Goal: Task Accomplishment & Management: Complete application form

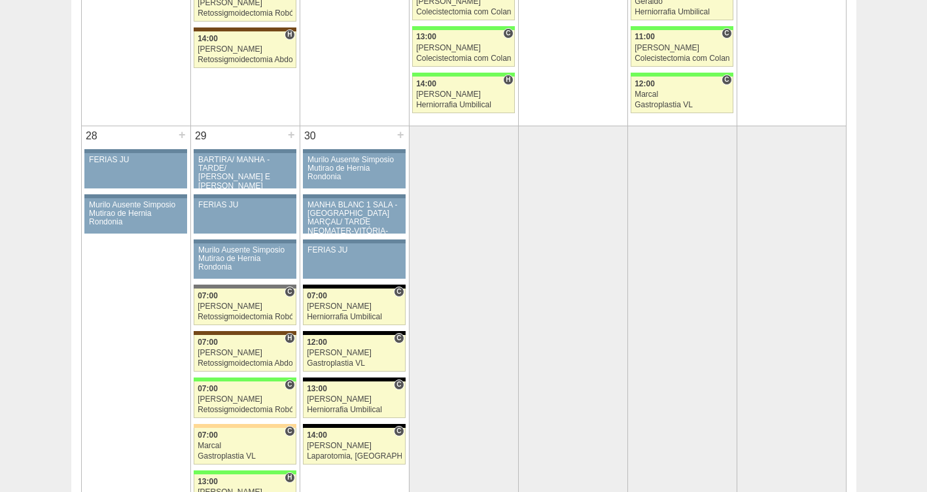
scroll to position [2410, 0]
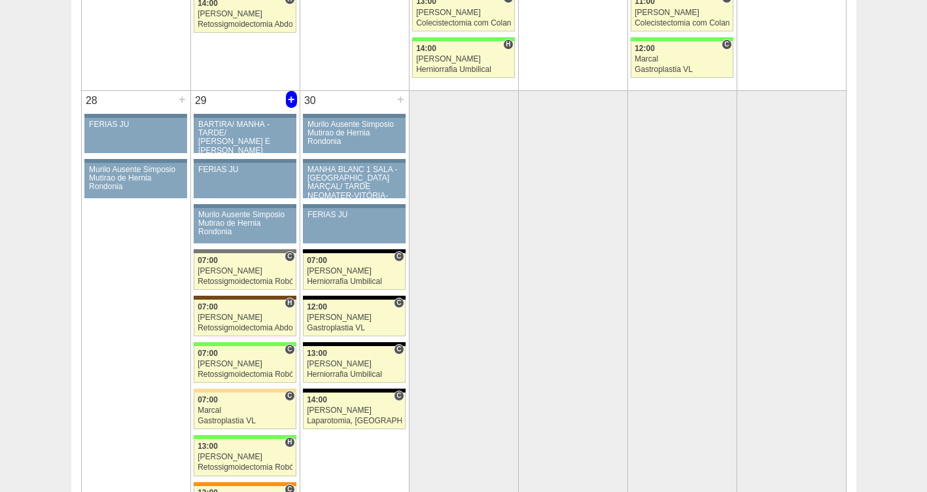
click at [292, 99] on div "+" at bounding box center [291, 99] width 11 height 17
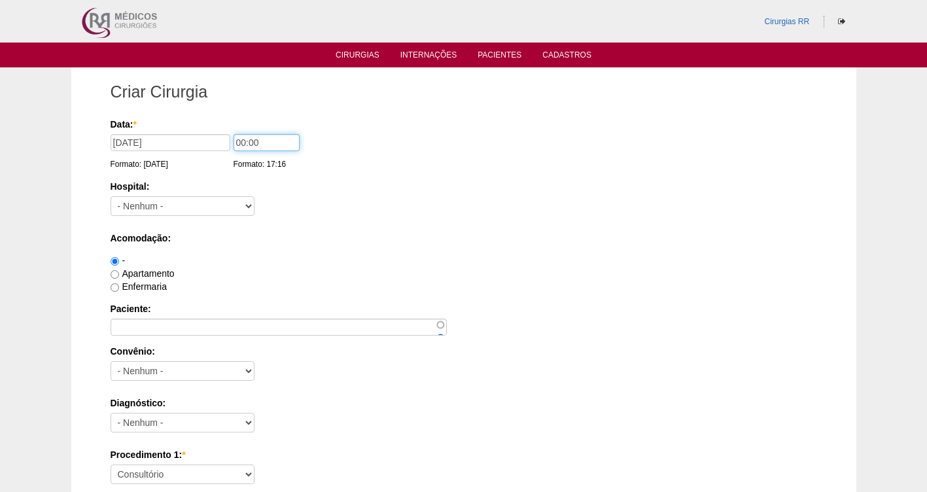
drag, startPoint x: 277, startPoint y: 141, endPoint x: 208, endPoint y: 146, distance: 68.9
click at [208, 131] on div "Data: * 29/09/2025 Formato: 04/09/2025 00:00 Formato: 17:16" at bounding box center [462, 124] width 702 height 13
type input "07:00"
click at [220, 205] on select "- Nenhum - 9 de Julho Albert Einstein Alvorada América Assunção Bartira Benefic…" at bounding box center [183, 206] width 144 height 20
select select "44"
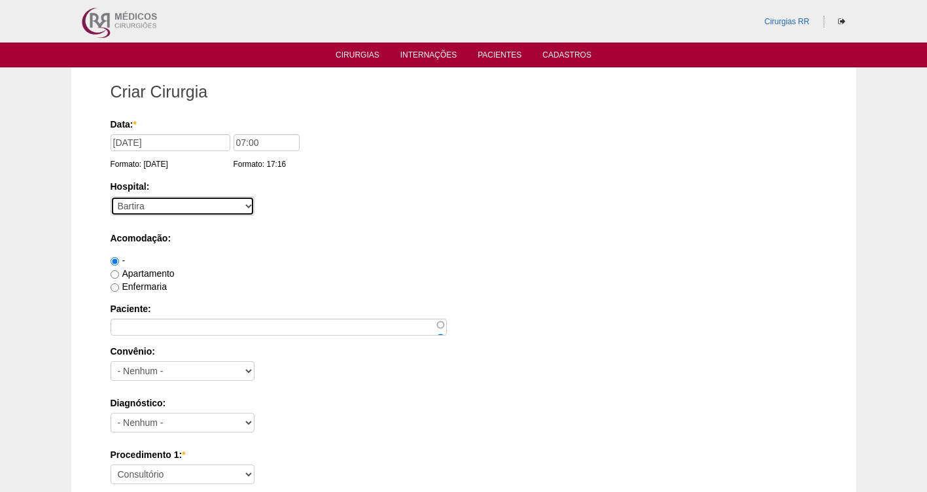
click at [111, 196] on select "- Nenhum - 9 de Julho Albert Einstein Alvorada América Assunção Bartira Benefic…" at bounding box center [183, 206] width 144 height 20
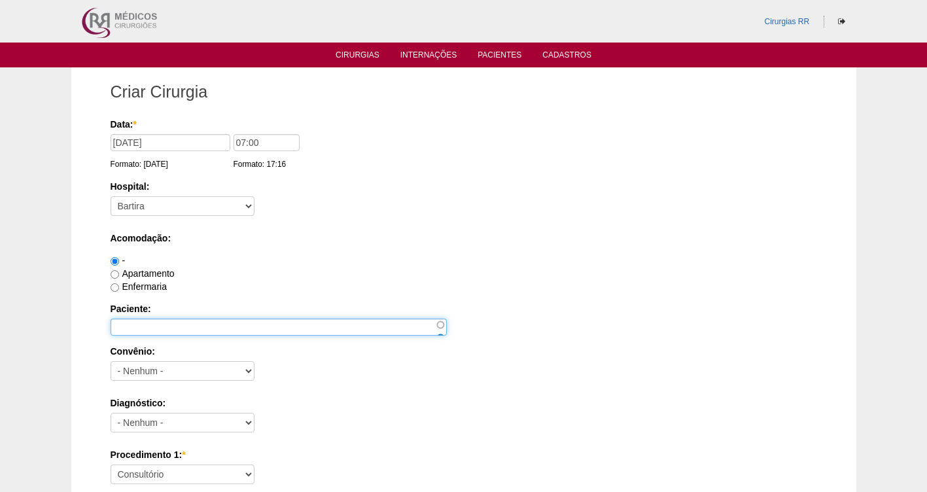
click at [142, 327] on input "Paciente:" at bounding box center [279, 326] width 336 height 17
type input "b"
type input "BRUNO LUIZ DE ALMEIDA ASSIS"
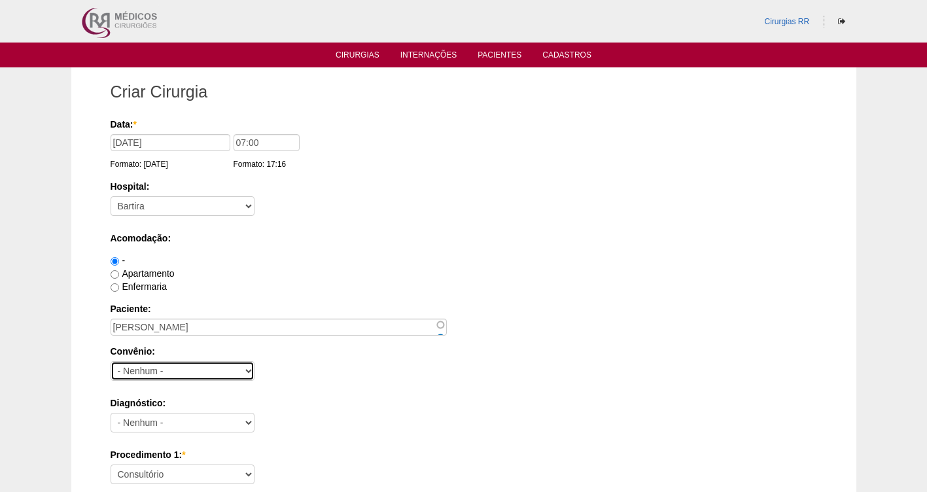
click at [147, 372] on select "- Nenhum - Abet Afresp Allianz Amil Blue Life Caasp Cabesp Caixa de Pensões Car…" at bounding box center [183, 371] width 144 height 20
select select "26"
click at [111, 361] on select "- Nenhum - Abet Afresp Allianz Amil Blue Life Caasp Cabesp Caixa de Pensões Car…" at bounding box center [183, 371] width 144 height 20
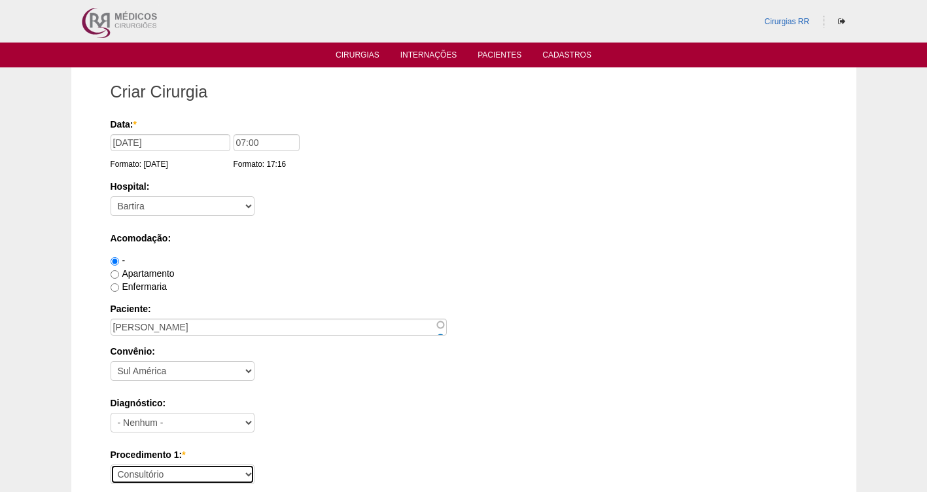
click at [152, 479] on select "Consultório Abscesso Hepático - Drenagem Abscesso perianal Amputação Abdômino P…" at bounding box center [183, 474] width 144 height 20
select select "3710"
click at [111, 464] on select "Consultório Abscesso Hepático - Drenagem Abscesso perianal Amputação Abdômino P…" at bounding box center [183, 474] width 144 height 20
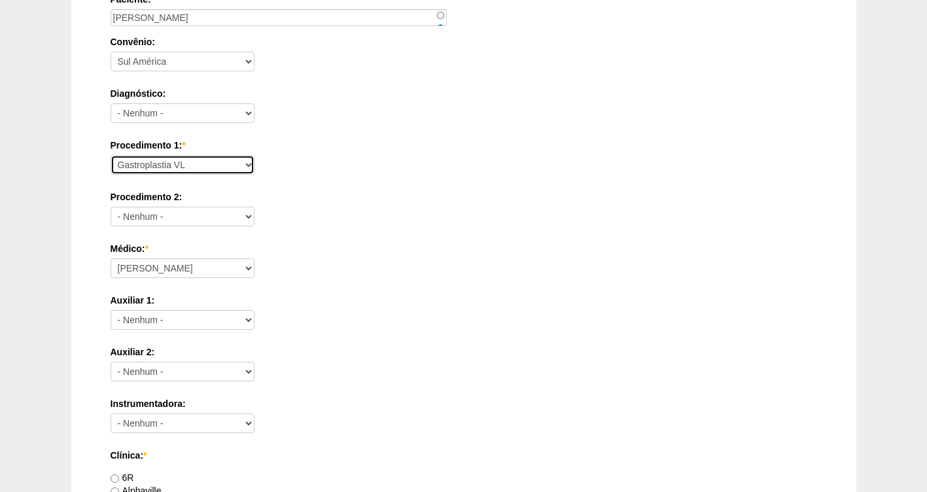
scroll to position [316, 0]
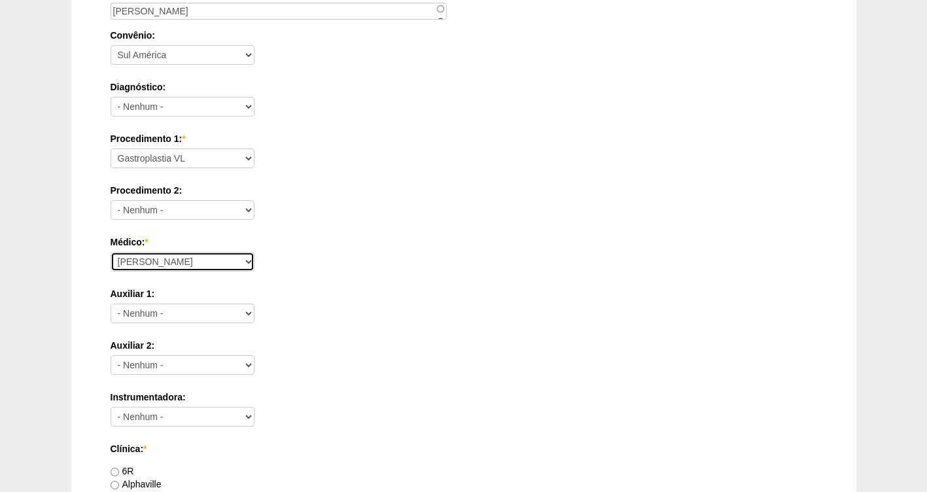
click at [150, 267] on select "Ana Paula Bruno Felipe Rossi Geraldo Igor Benevides Isabella Juliana Luiz Guilh…" at bounding box center [183, 262] width 144 height 20
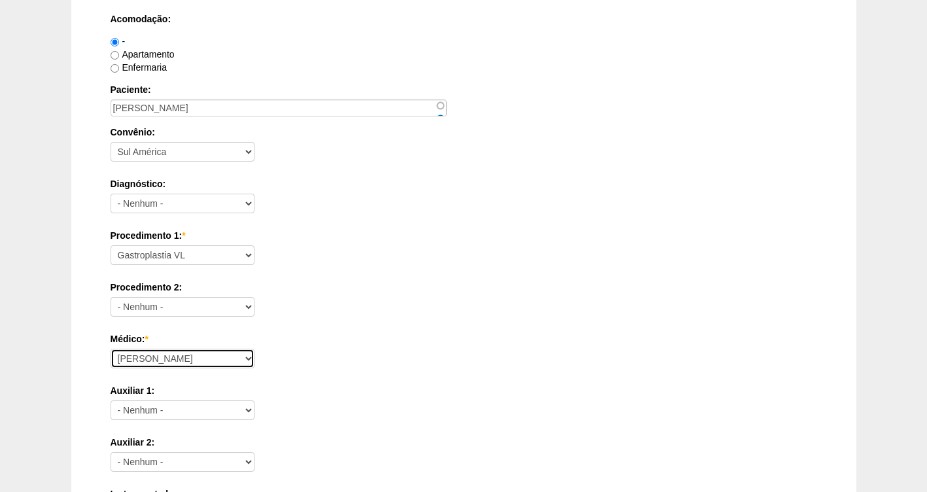
scroll to position [221, 0]
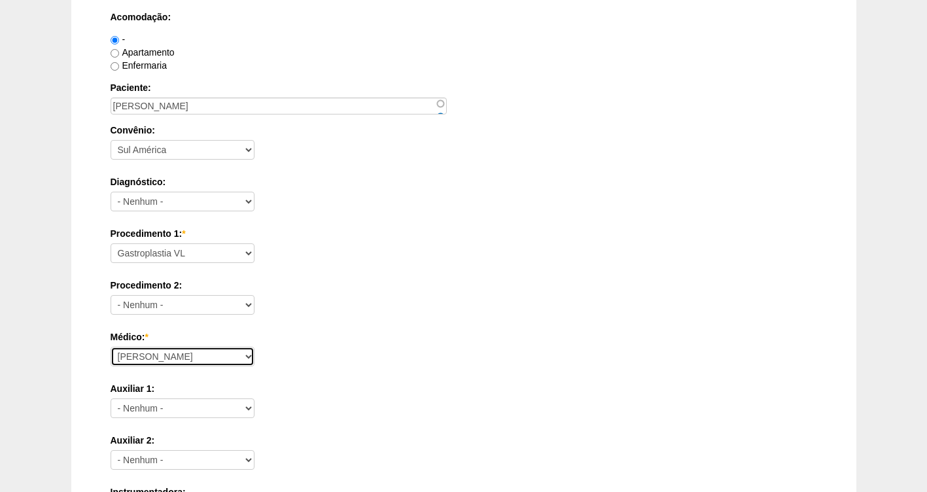
click at [246, 357] on select "Ana Paula Bruno Felipe Rossi Geraldo Igor Benevides Isabella Juliana Luiz Guilh…" at bounding box center [183, 357] width 144 height 20
select select "35"
click at [111, 347] on select "Ana Paula Bruno Felipe Rossi Geraldo Igor Benevides Isabella Juliana Luiz Guilh…" at bounding box center [183, 357] width 144 height 20
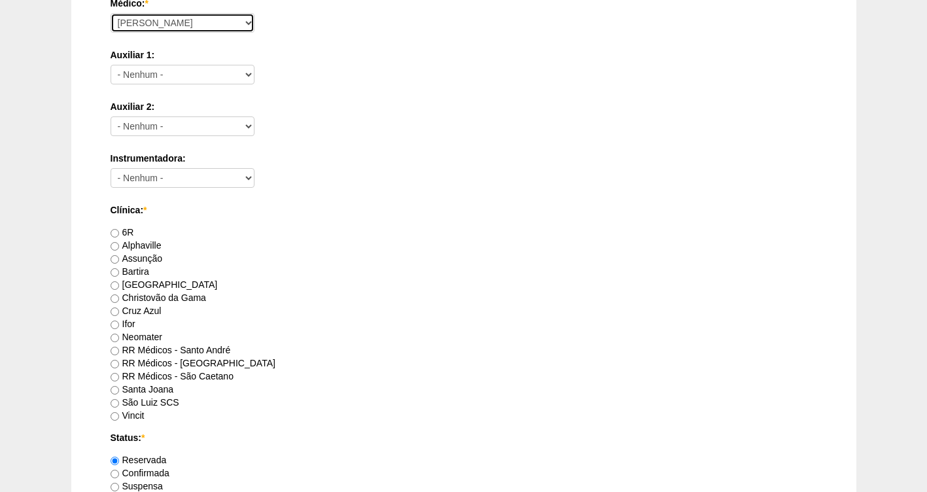
scroll to position [559, 0]
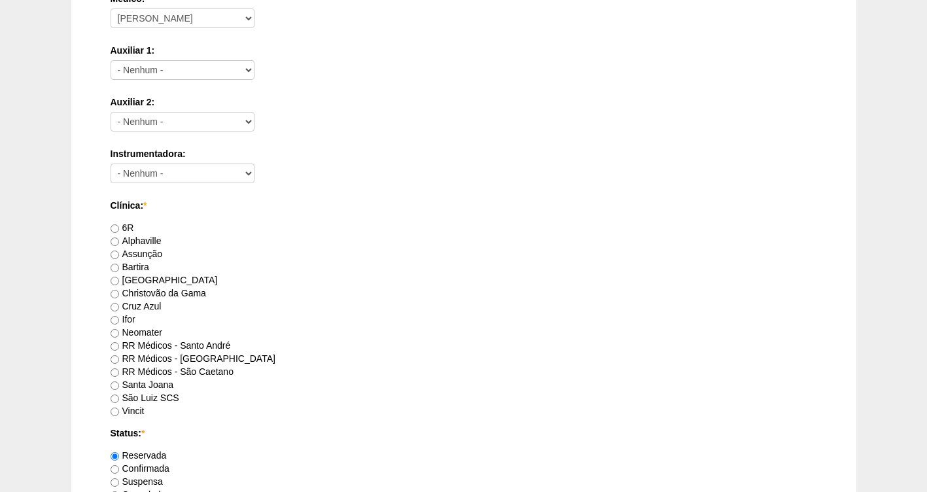
click at [156, 359] on label "RR Médicos - [GEOGRAPHIC_DATA]" at bounding box center [193, 358] width 165 height 10
click at [119, 359] on input "RR Médicos - [GEOGRAPHIC_DATA]" at bounding box center [115, 359] width 9 height 9
radio input "true"
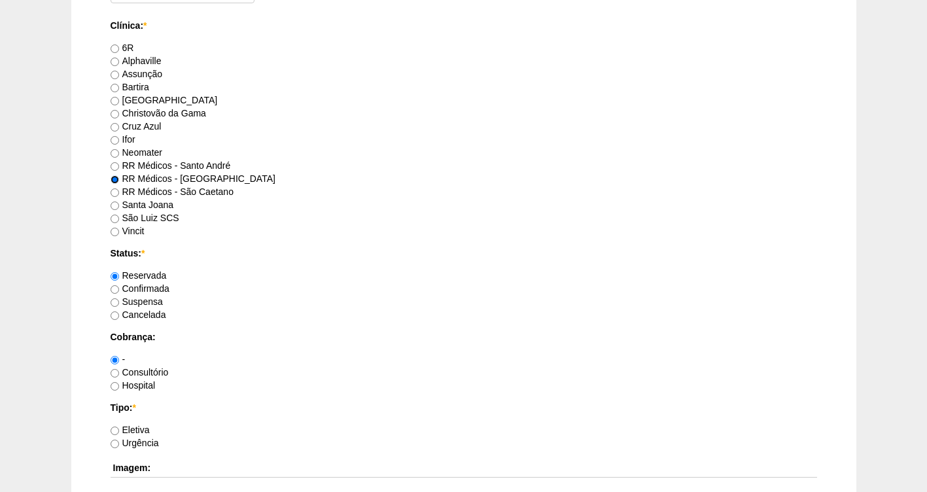
scroll to position [763, 0]
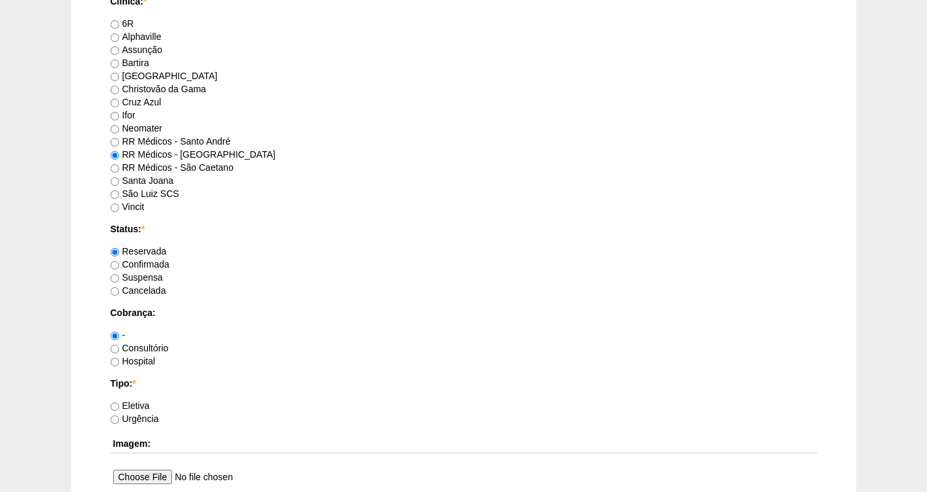
click at [152, 264] on label "Confirmada" at bounding box center [140, 264] width 59 height 10
click at [119, 264] on input "Confirmada" at bounding box center [115, 265] width 9 height 9
radio input "true"
click at [142, 405] on label "Eletiva" at bounding box center [130, 405] width 39 height 10
click at [119, 405] on input "Eletiva" at bounding box center [115, 406] width 9 height 9
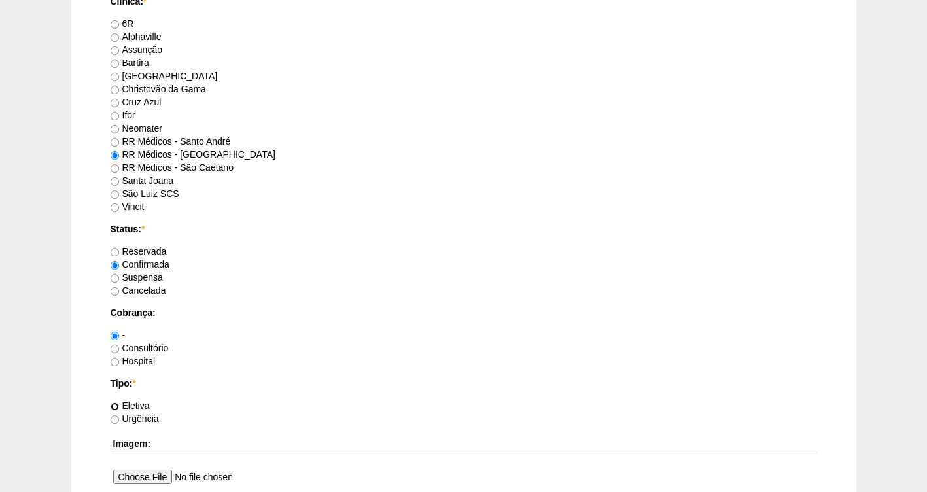
radio input "true"
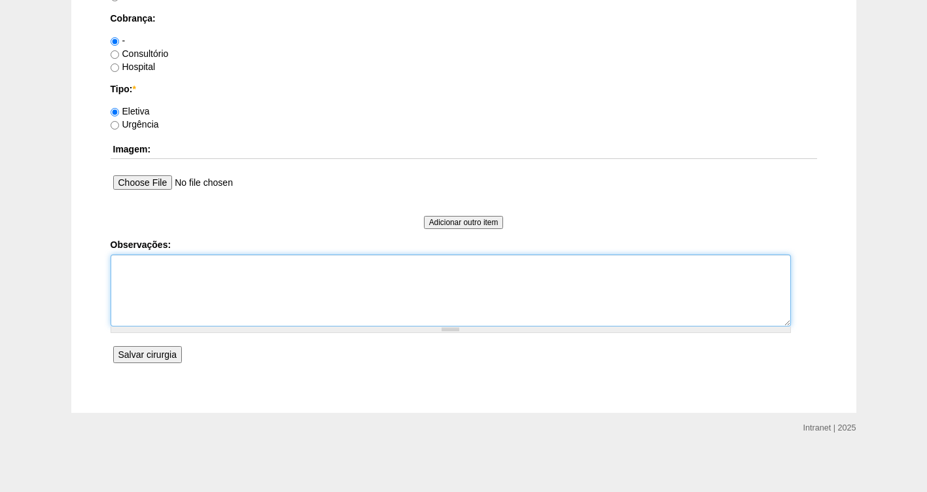
click at [174, 275] on textarea "Observações:" at bounding box center [451, 290] width 680 height 72
click at [183, 262] on textarea "FATURADA AUTORIZADA VALIDADE DA GUIA 02/10/25" at bounding box center [451, 290] width 680 height 72
type textarea "FATURADA CONSULTORIO AUTORIZADA VALIDADE DA GUIA 02/10/25"
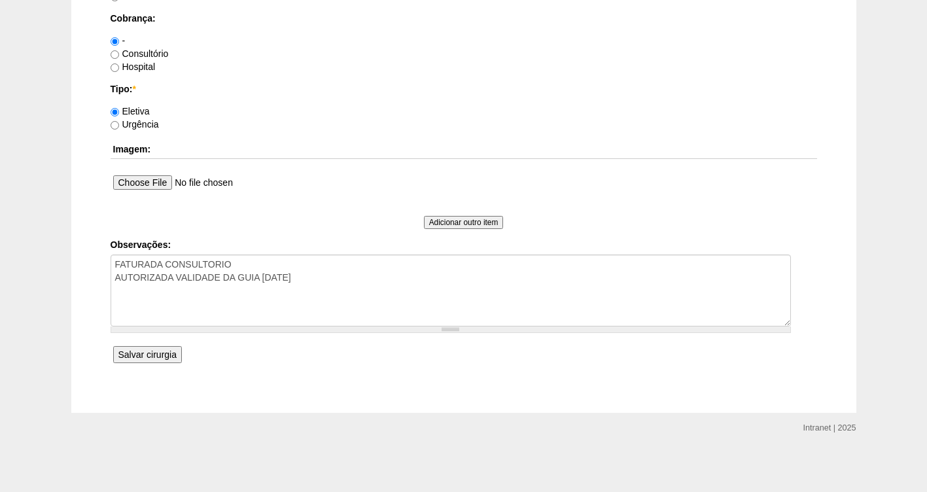
click at [165, 354] on input "Salvar cirurgia" at bounding box center [147, 354] width 69 height 17
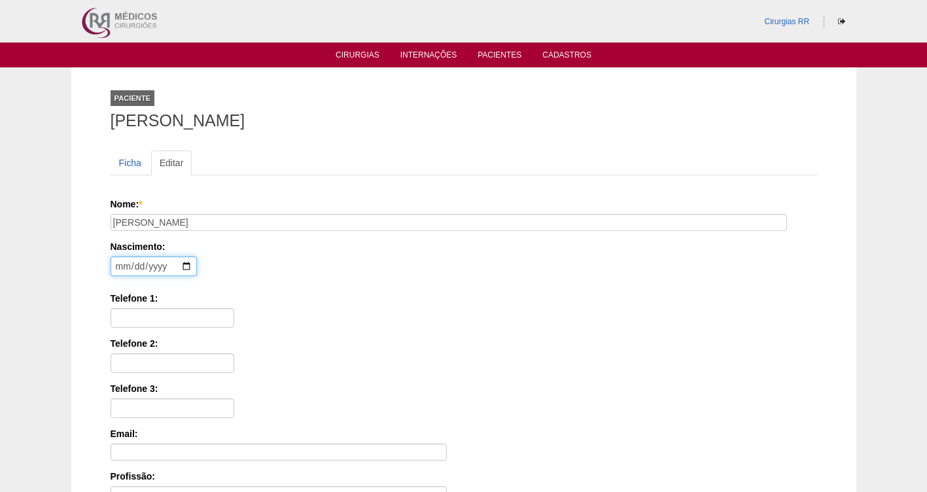
click at [120, 265] on input "date" at bounding box center [154, 266] width 86 height 20
type input "1988-03-14"
click at [130, 316] on input "Telefone 1:" at bounding box center [173, 318] width 124 height 20
paste input "(13) 97406-6365"
type input "(13) 97406-6365"
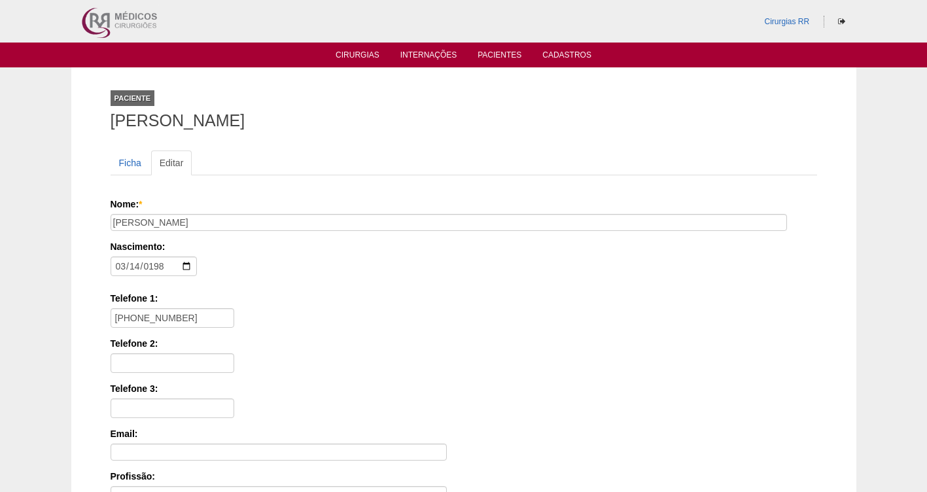
click at [385, 343] on label "Telefone 2:" at bounding box center [464, 343] width 706 height 13
click at [234, 353] on input "Telefone 2:" at bounding box center [173, 363] width 124 height 20
click at [146, 447] on input "Email:" at bounding box center [279, 451] width 336 height 17
click at [572, 333] on div "Nome: * BRUNO LUIZ DE ALMEIDA ASSIS Nascimento: 1988-03-14 Formato: 2025-09-04 …" at bounding box center [464, 418] width 706 height 442
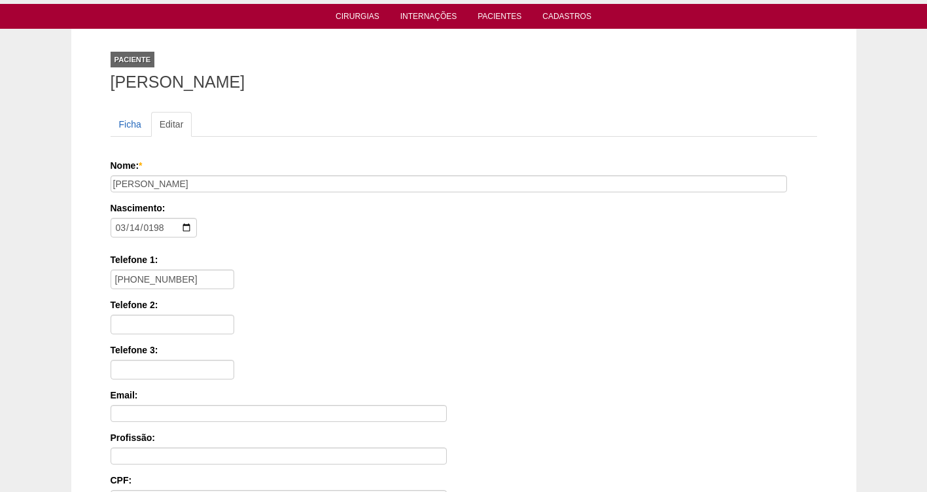
scroll to position [44, 0]
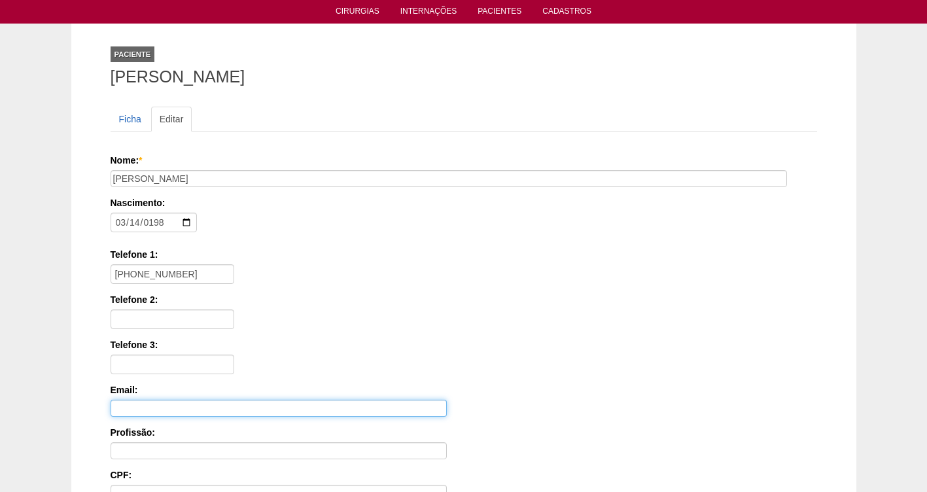
click at [148, 407] on input "Email:" at bounding box center [279, 408] width 336 height 17
paste input "brunoluizassis@yahoo.com.br"
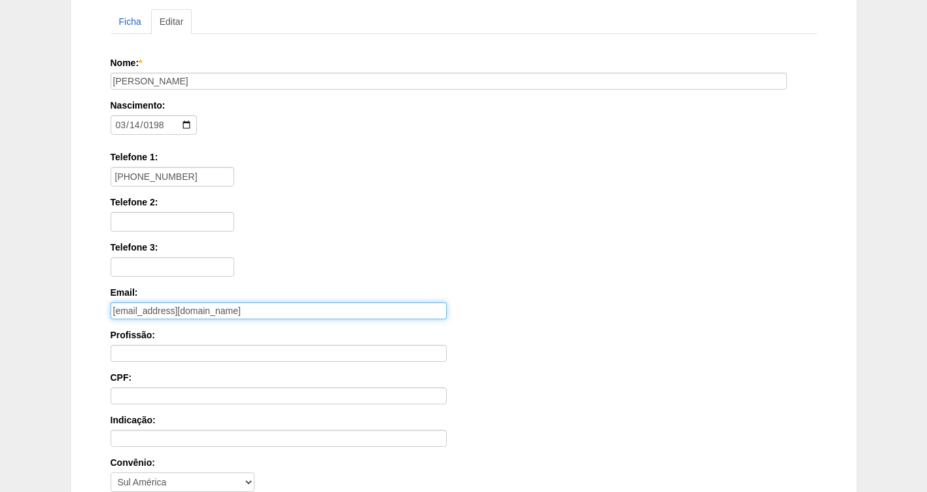
scroll to position [143, 0]
type input "brunoluizassis@yahoo.com.br"
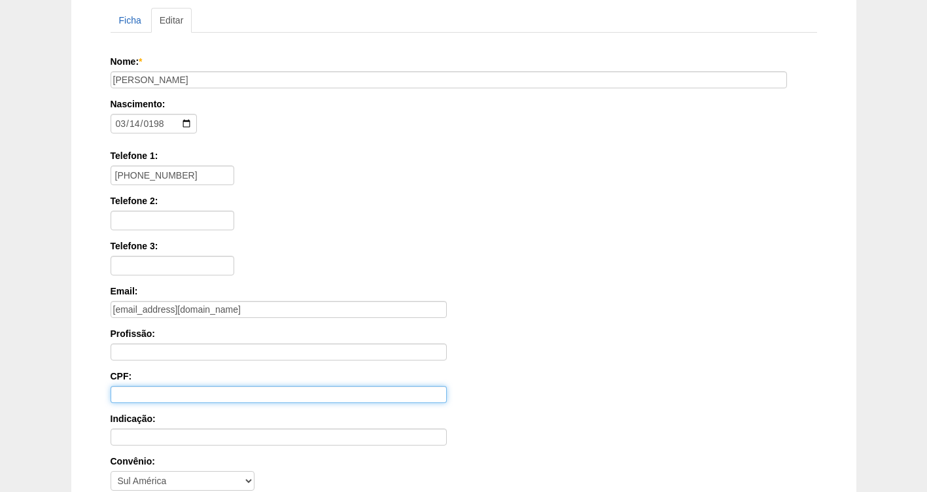
click at [167, 388] on input "CPF:" at bounding box center [279, 394] width 336 height 17
paste input "058.892.639-60"
type input "058.892.639-60"
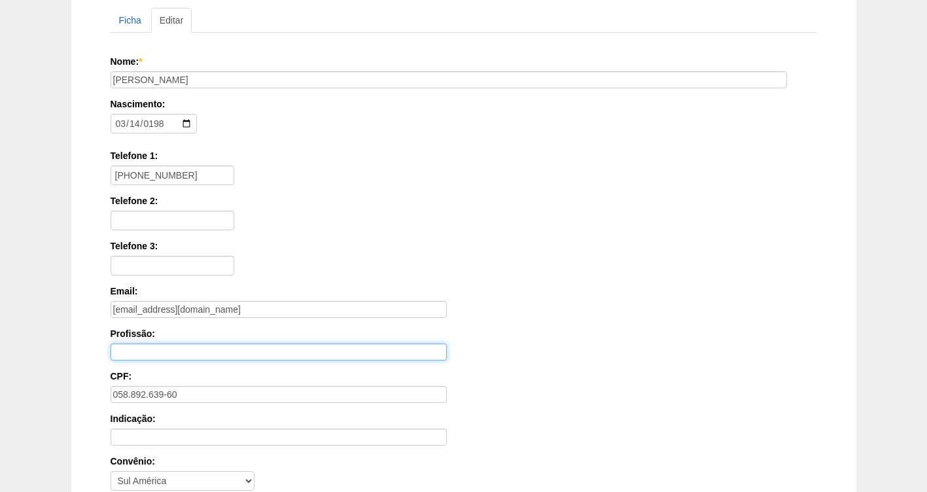
click at [137, 356] on input "Profissão:" at bounding box center [279, 351] width 336 height 17
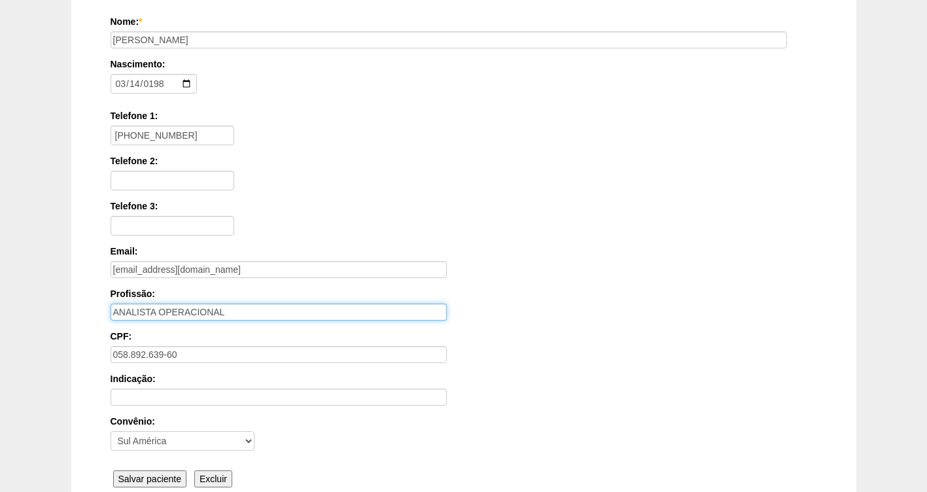
scroll to position [307, 0]
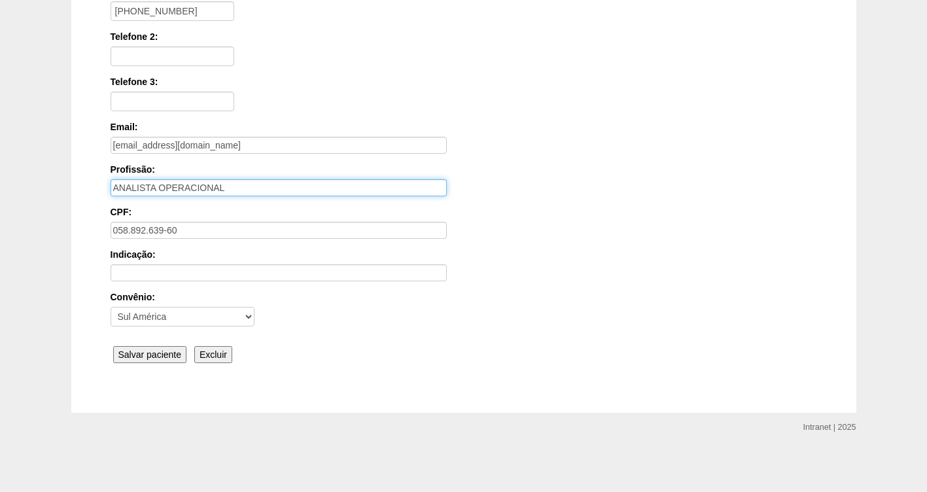
type input "ANALISTA OPERACIONAL"
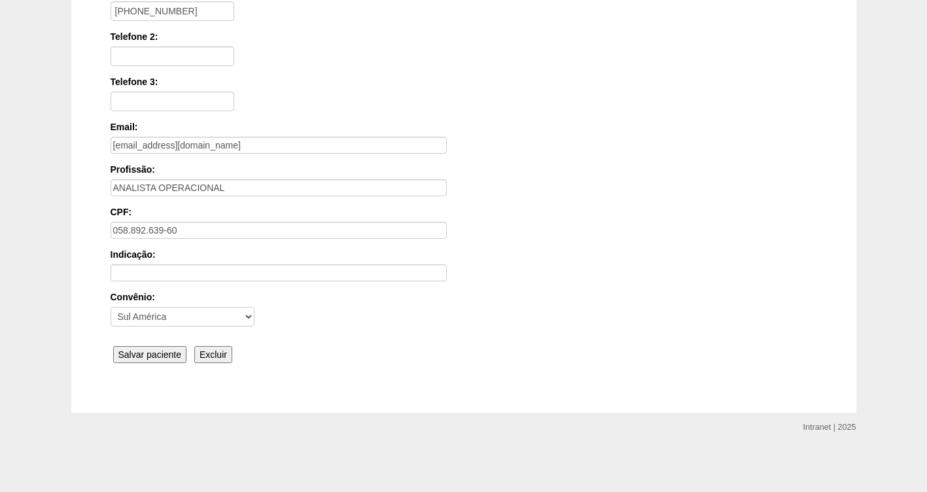
click at [156, 357] on input "Salvar paciente" at bounding box center [150, 354] width 74 height 17
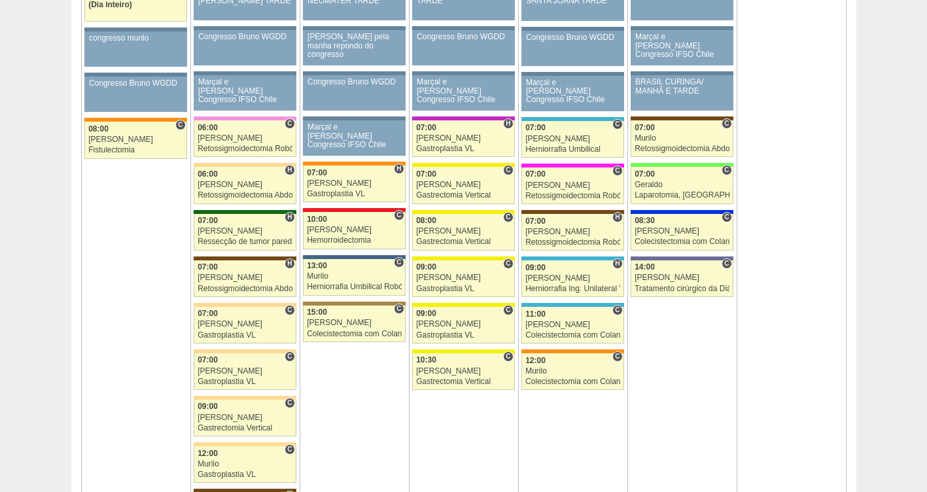
scroll to position [815, 0]
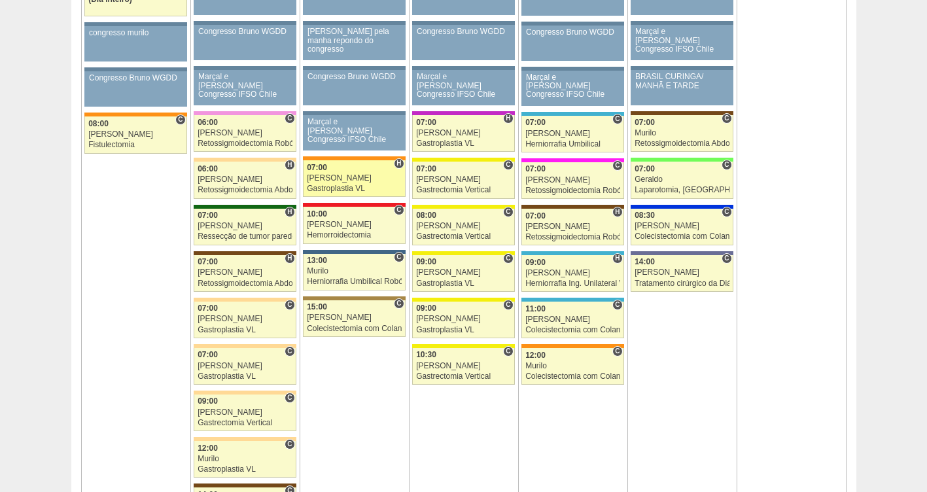
click at [334, 182] on link "88450 Paulo Regina H 07:00 Paulo Regina Gastroplastia VL Hospital São Luiz - SC…" at bounding box center [354, 178] width 102 height 37
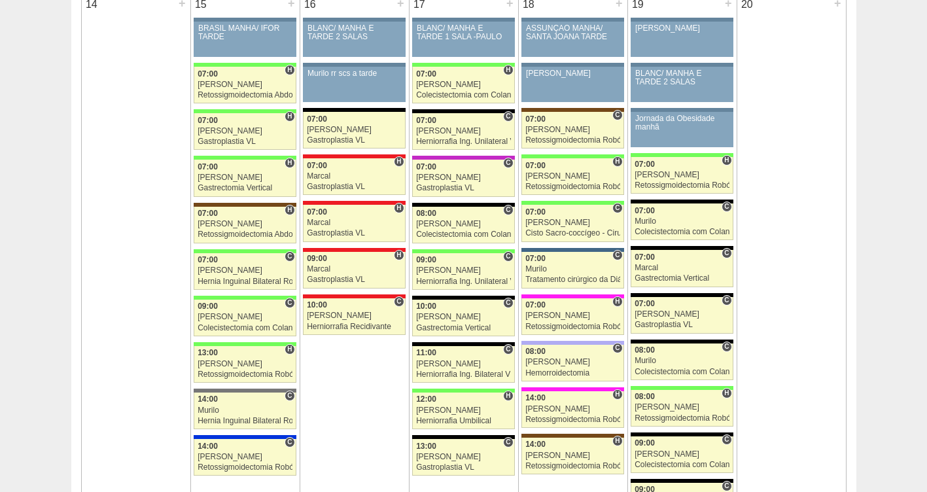
scroll to position [1408, 0]
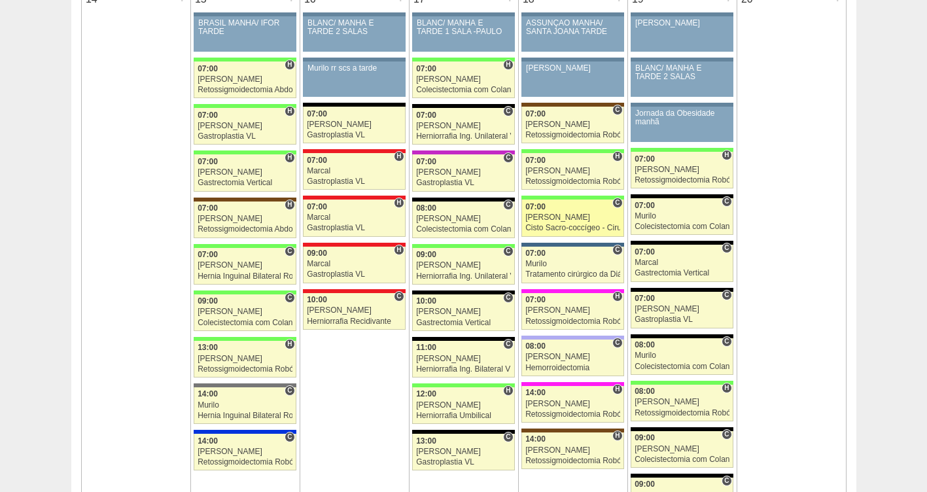
click at [535, 214] on div "[PERSON_NAME]" at bounding box center [572, 217] width 95 height 9
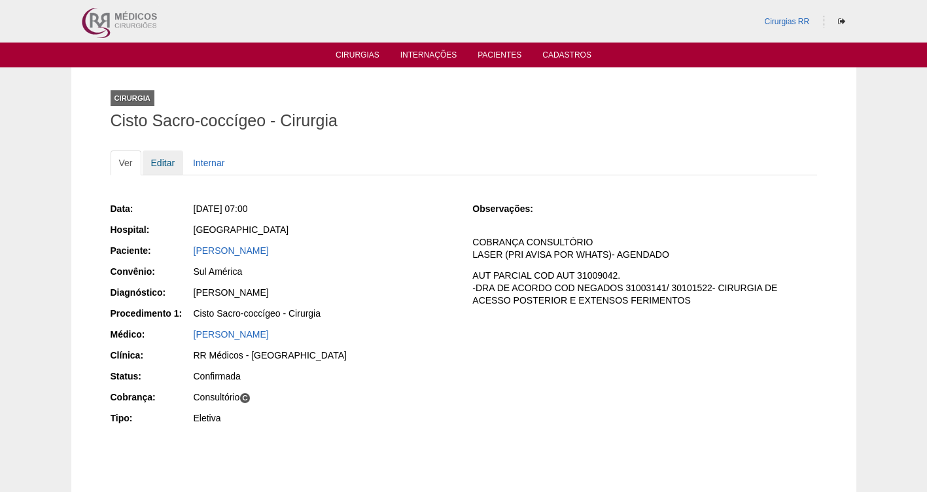
click at [169, 163] on link "Editar" at bounding box center [163, 162] width 41 height 25
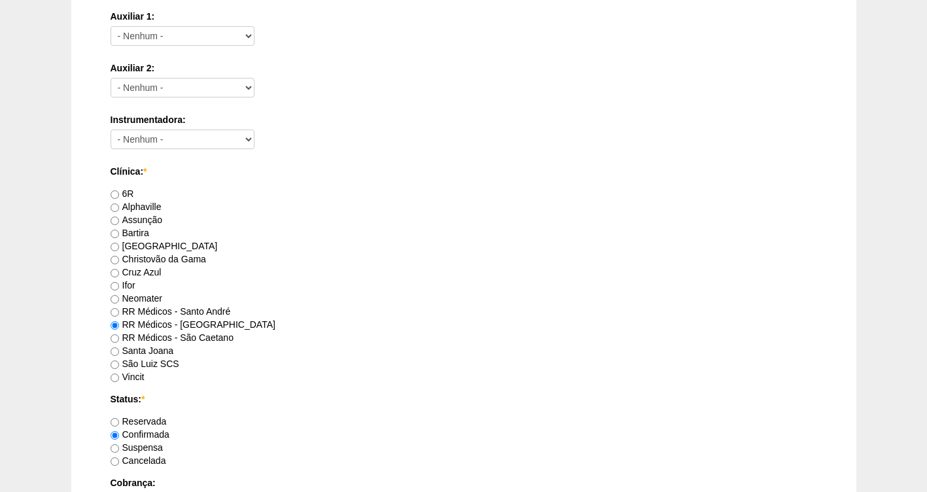
scroll to position [1157, 0]
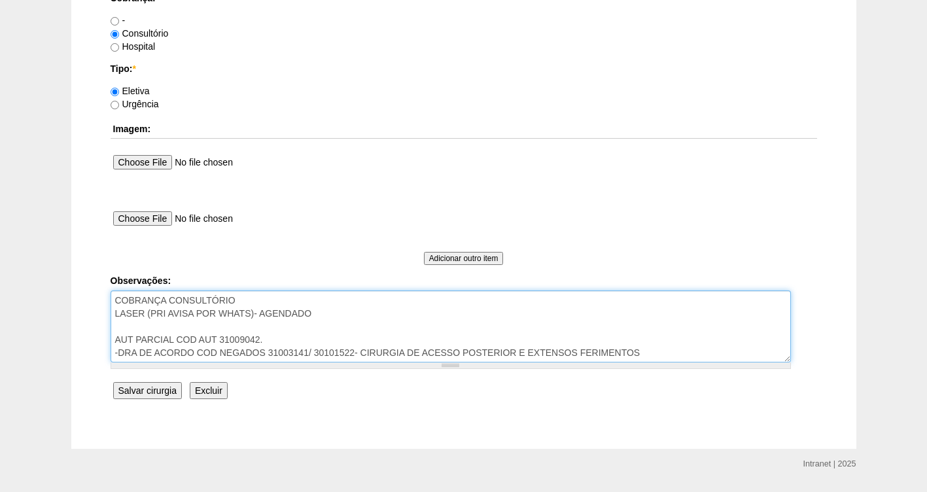
click at [329, 316] on textarea "COBRANÇA CONSULTÓRIO LASER (PRI AVISA POR WHATS)- AGENDADO AUT PARCIAL COD AUT …" at bounding box center [451, 326] width 680 height 72
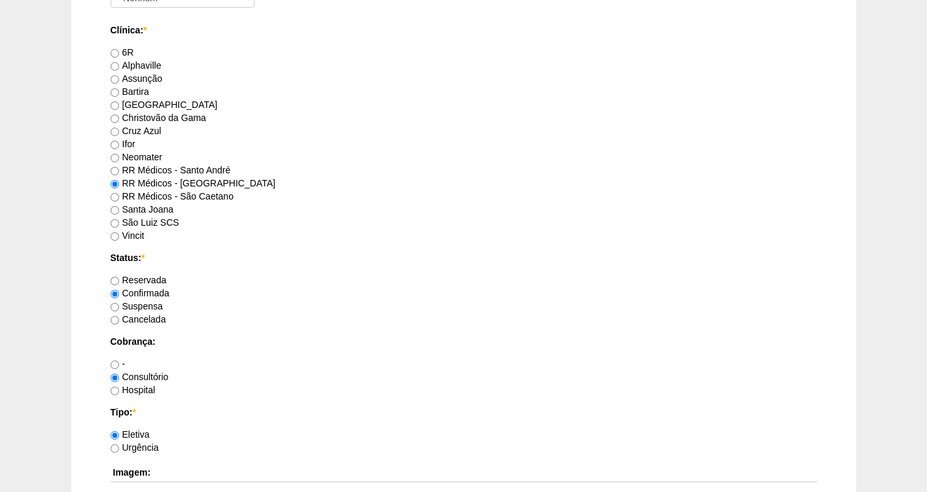
scroll to position [823, 0]
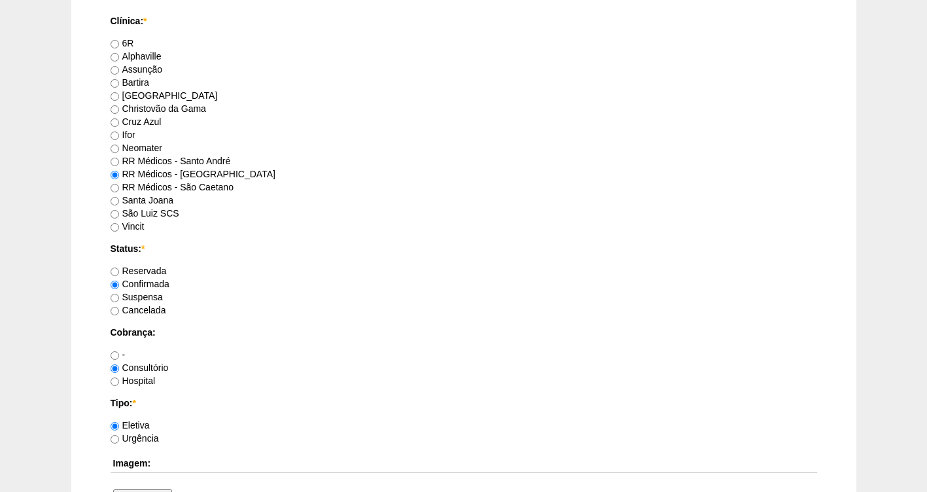
type textarea "COBRANÇA CONSULTÓRIO LASER (PRI AVISA POR WHATS)- AGENDADO PACIENTE QUER FAZER …"
click at [131, 301] on label "Suspensa" at bounding box center [137, 297] width 52 height 10
click at [119, 301] on input "Suspensa" at bounding box center [115, 298] width 9 height 9
radio input "true"
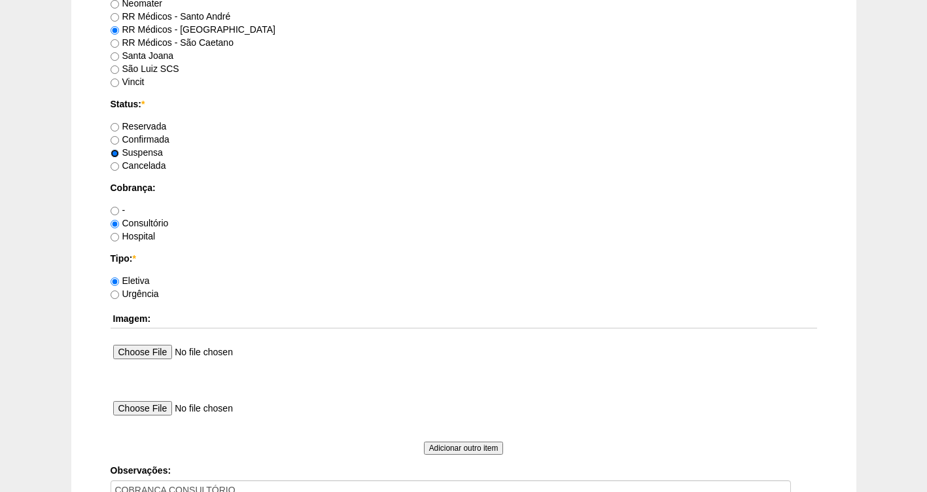
scroll to position [1206, 0]
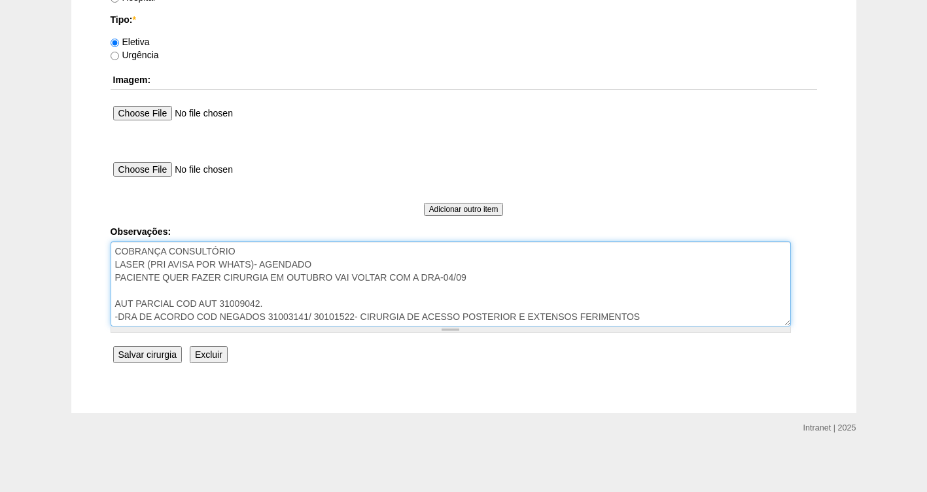
click at [481, 279] on textarea "COBRANÇA CONSULTÓRIO LASER (PRI AVISA POR WHATS)- AGENDADO AUT PARCIAL COD AUT …" at bounding box center [451, 283] width 680 height 85
type textarea "COBRANÇA CONSULTÓRIO LASER (PRI AVISA POR WHATS)- AGENDADO PACIENTE QUER FAZER …"
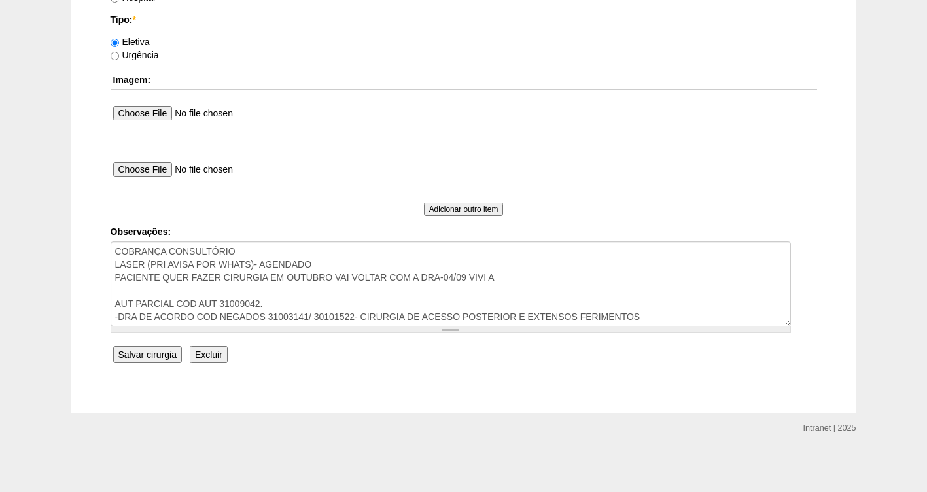
click at [143, 357] on input "Salvar cirurgia" at bounding box center [147, 354] width 69 height 17
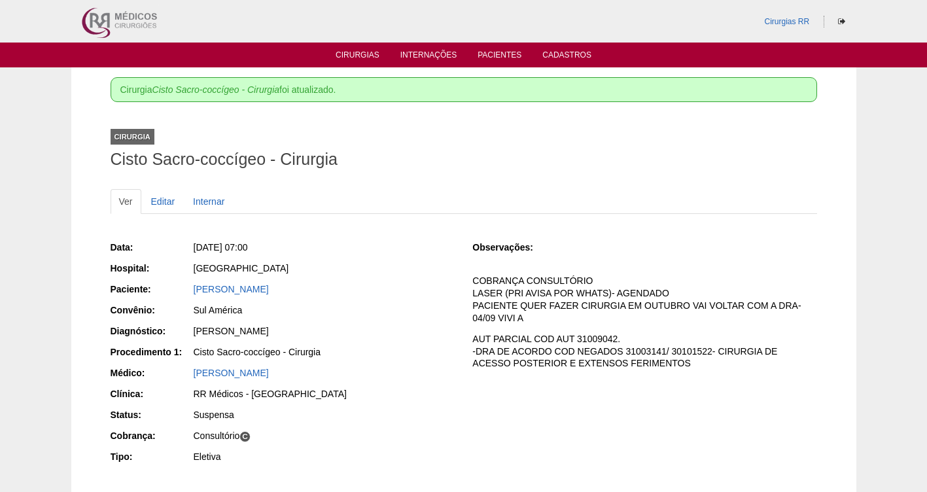
drag, startPoint x: 362, startPoint y: 294, endPoint x: 181, endPoint y: 296, distance: 181.1
click at [181, 296] on div "Paciente: SABRINA DE OLIVEIRA MENDES" at bounding box center [283, 290] width 344 height 16
copy link "SABRINA DE OLIVEIRA MENDES"
click at [367, 54] on link "Cirurgias" at bounding box center [357, 55] width 44 height 11
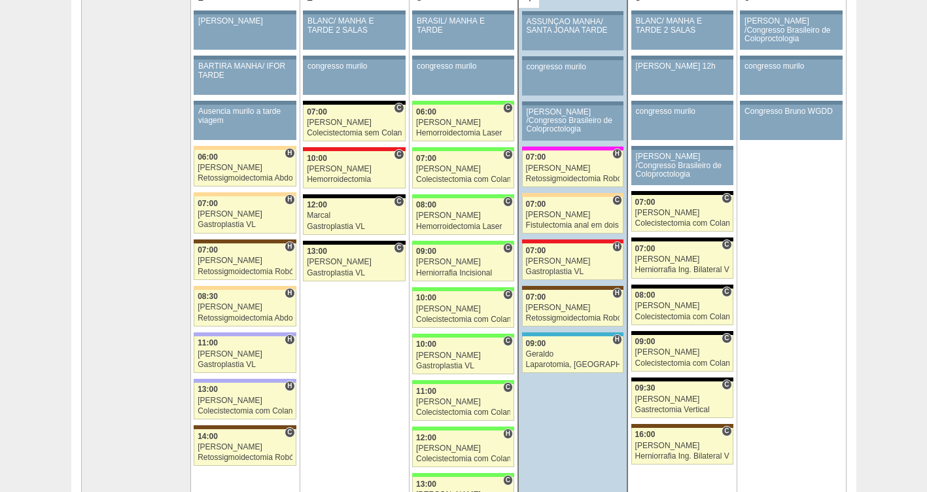
scroll to position [67, 0]
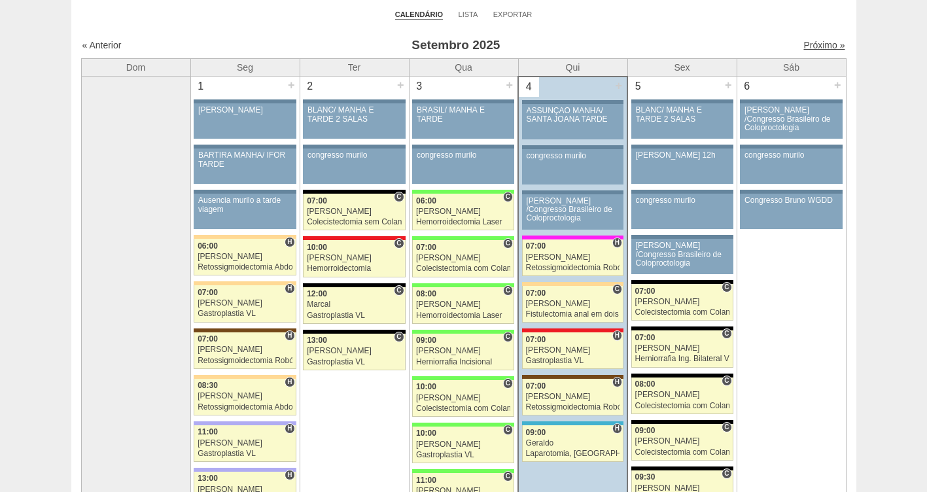
click at [812, 44] on link "Próximo »" at bounding box center [823, 45] width 41 height 10
